Goal: Navigation & Orientation: Go to known website

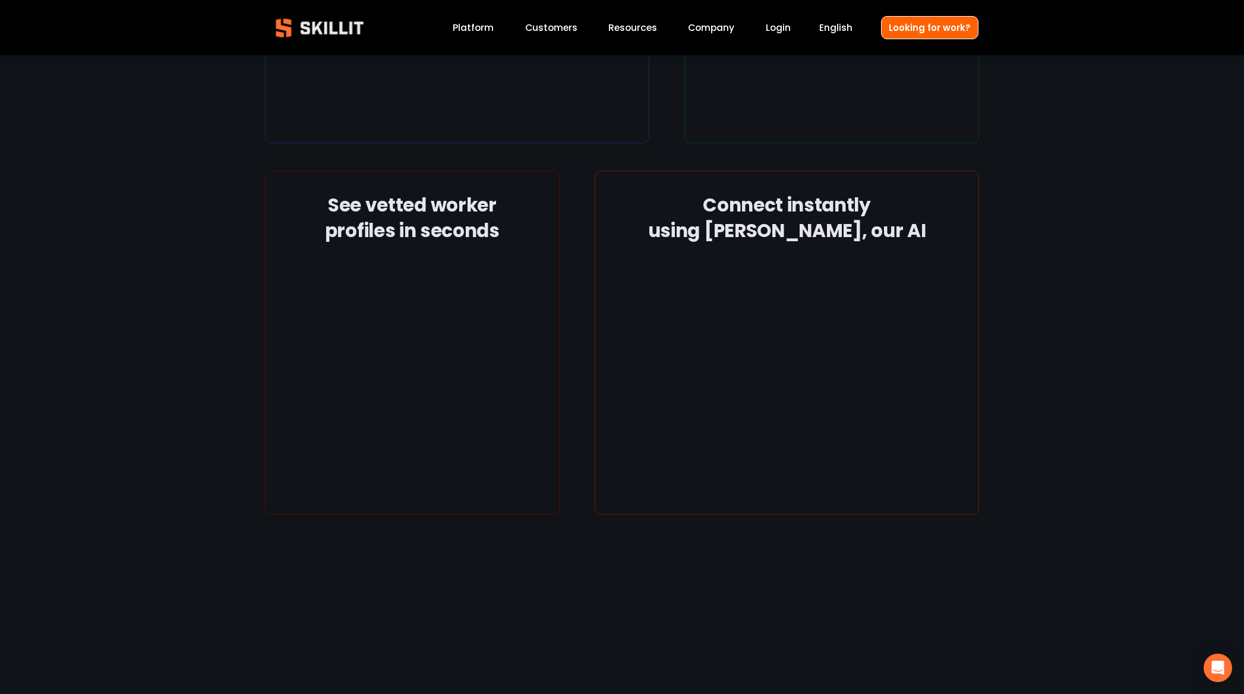
scroll to position [1921, 0]
